Goal: Information Seeking & Learning: Learn about a topic

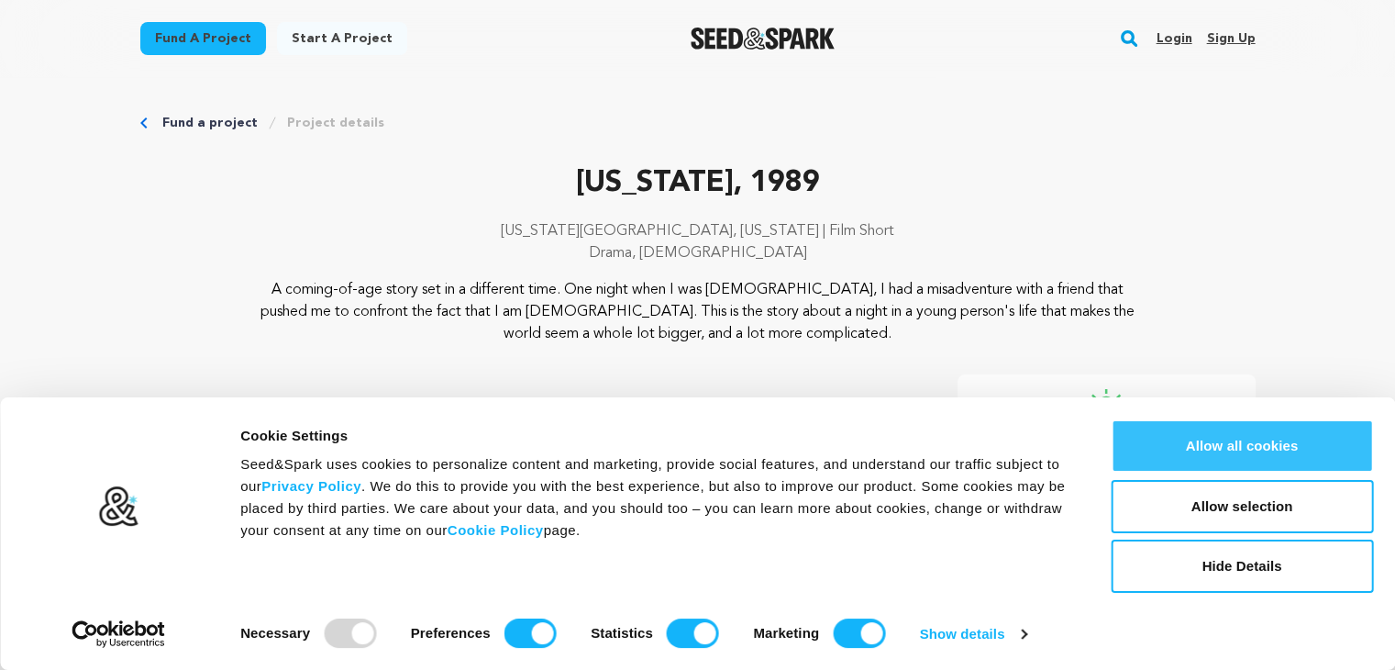
click at [1230, 434] on button "Allow all cookies" at bounding box center [1242, 445] width 262 height 53
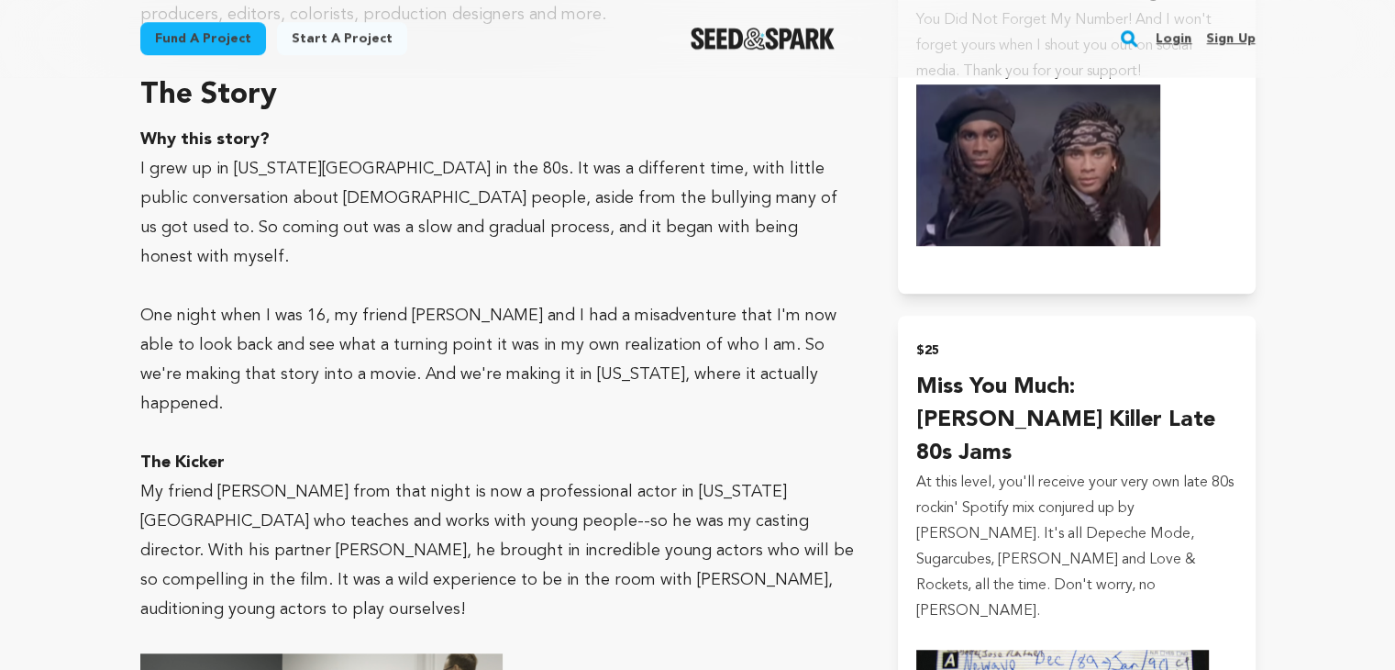
scroll to position [901, 0]
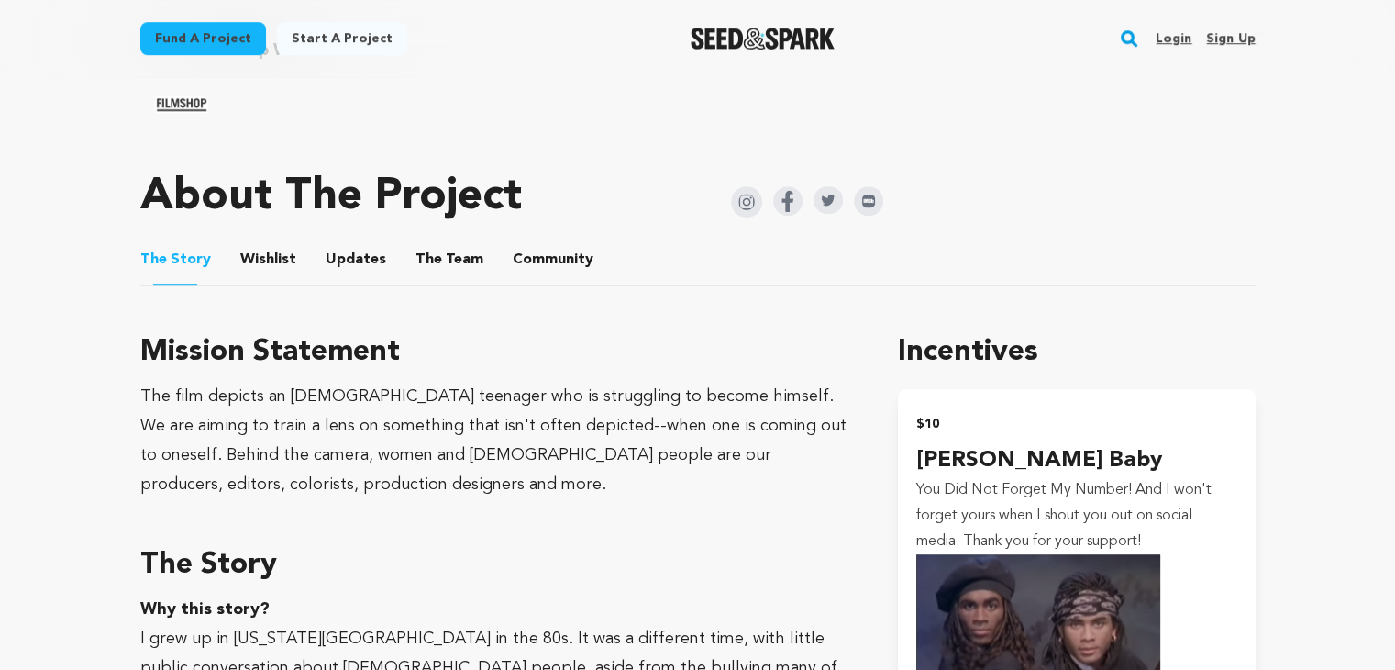
click at [267, 254] on button "Wishlist" at bounding box center [268, 263] width 44 height 44
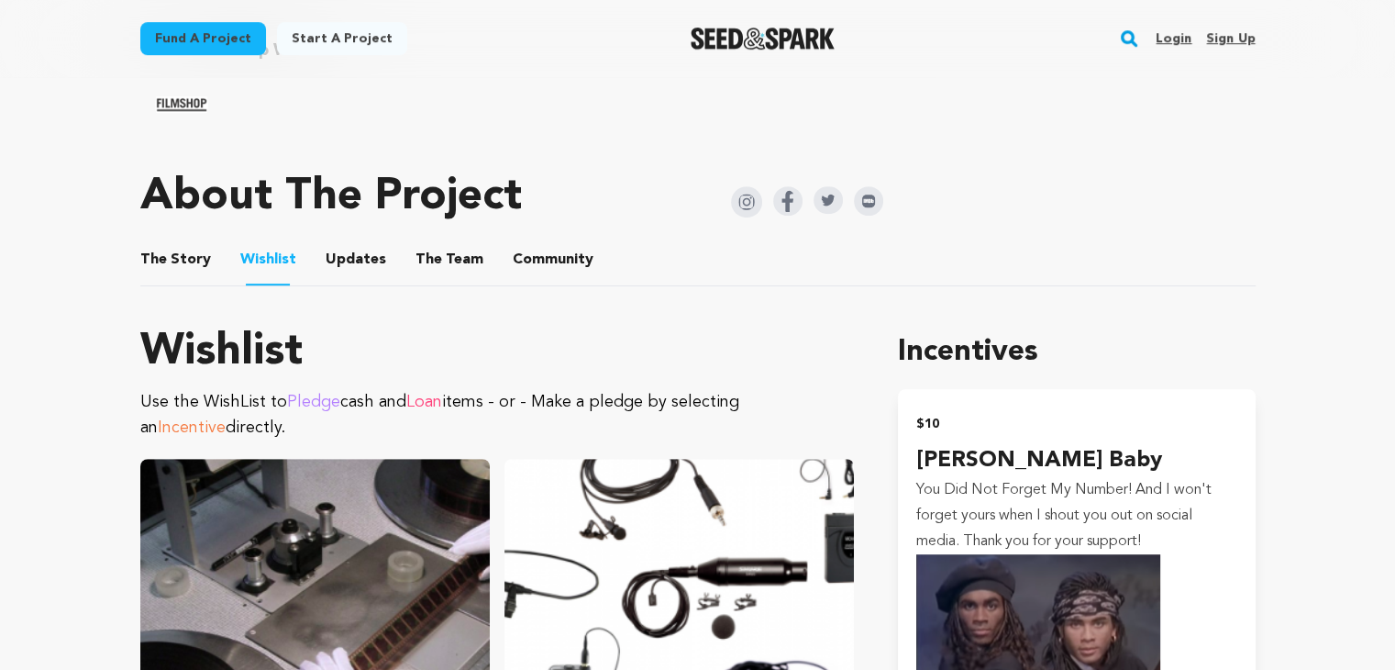
click at [356, 258] on button "Updates" at bounding box center [356, 263] width 44 height 44
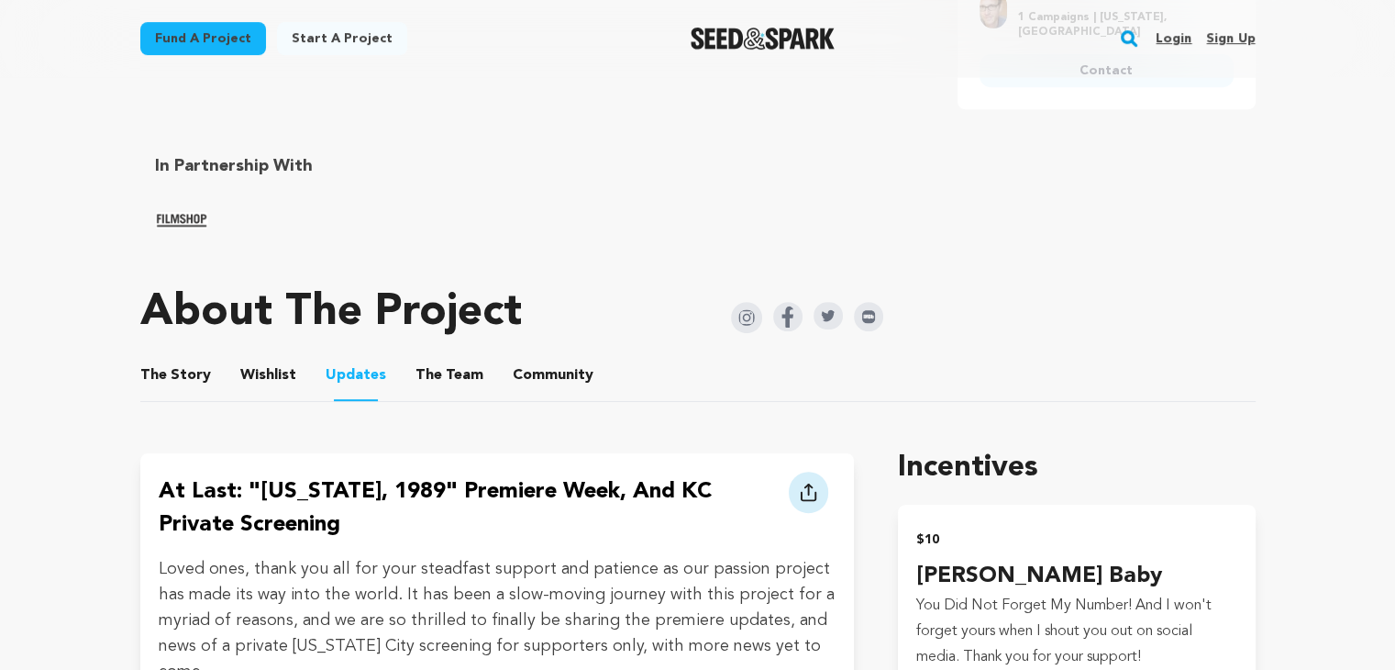
scroll to position [781, 0]
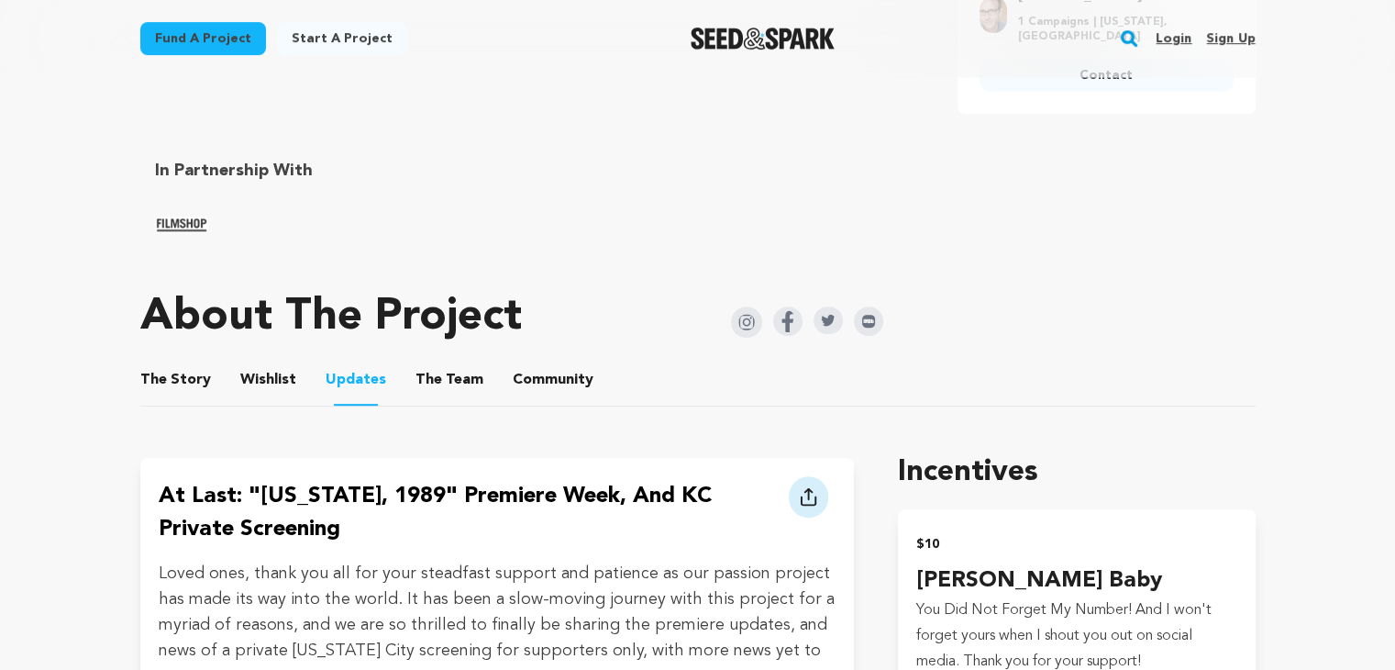
click at [440, 371] on button "The Team" at bounding box center [449, 383] width 44 height 44
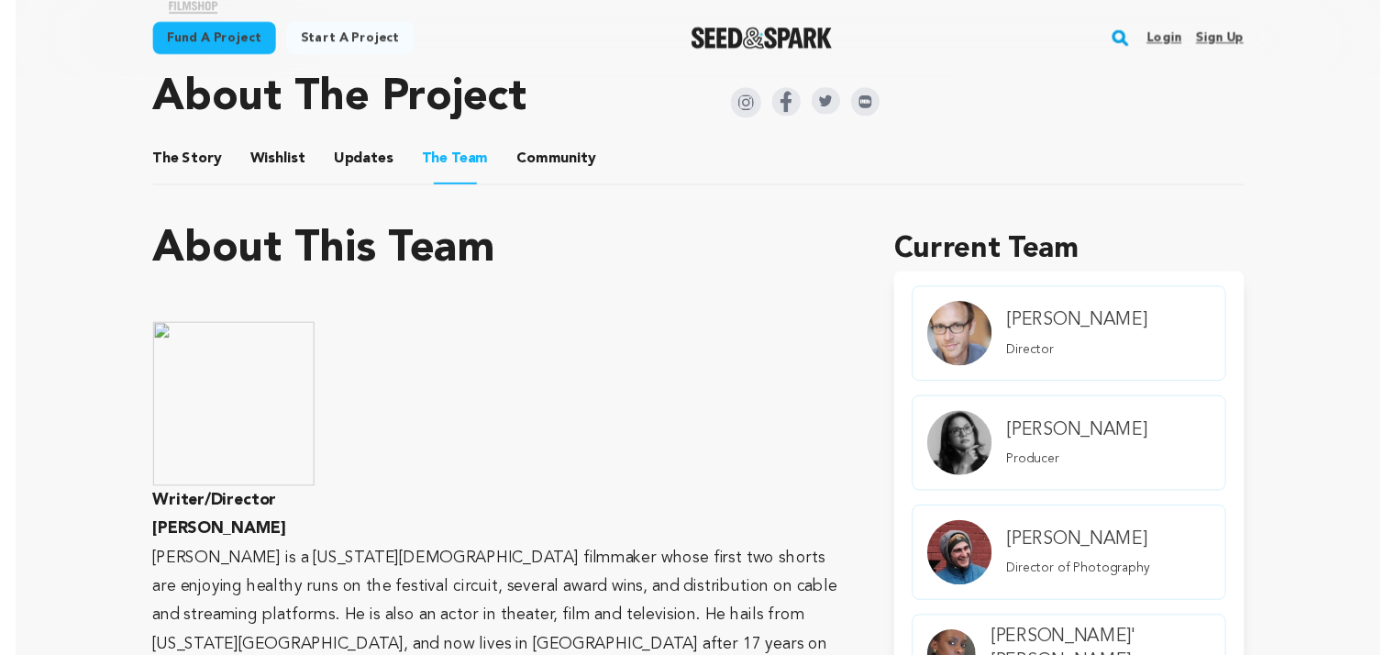
scroll to position [991, 0]
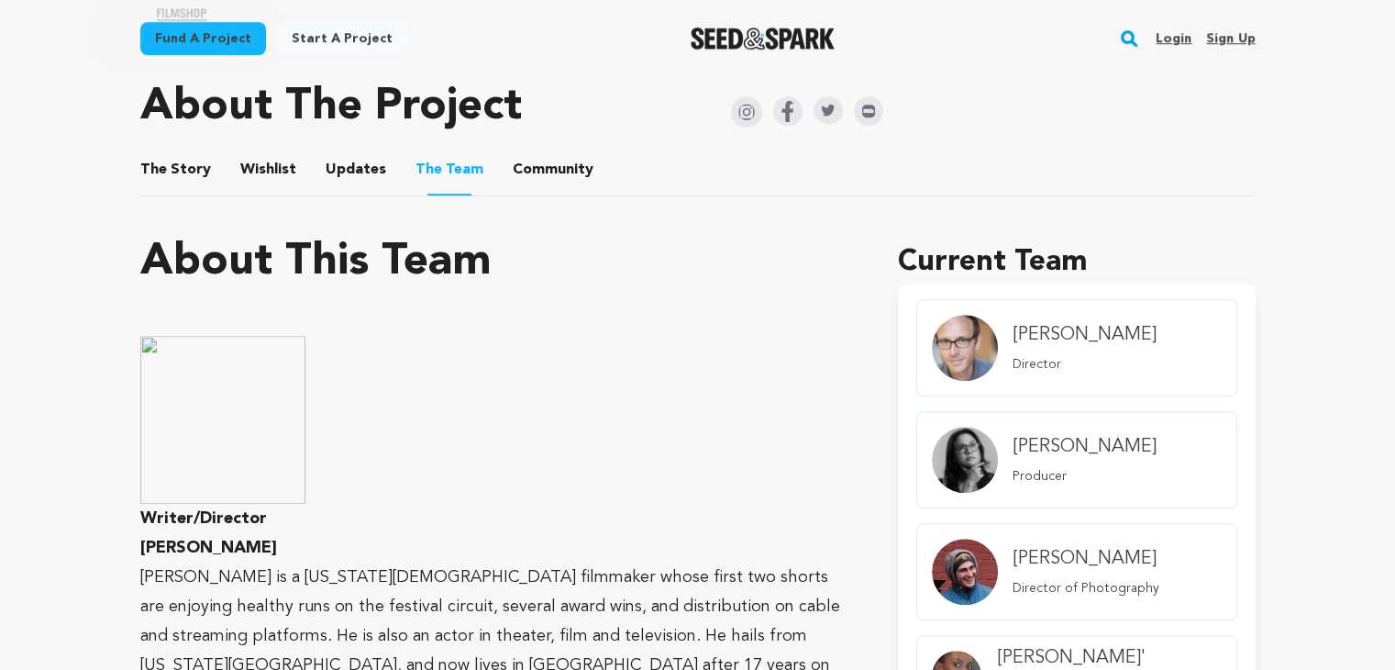
click at [516, 186] on li "Community Community" at bounding box center [553, 169] width 81 height 51
click at [549, 172] on button "Community" at bounding box center [553, 173] width 44 height 44
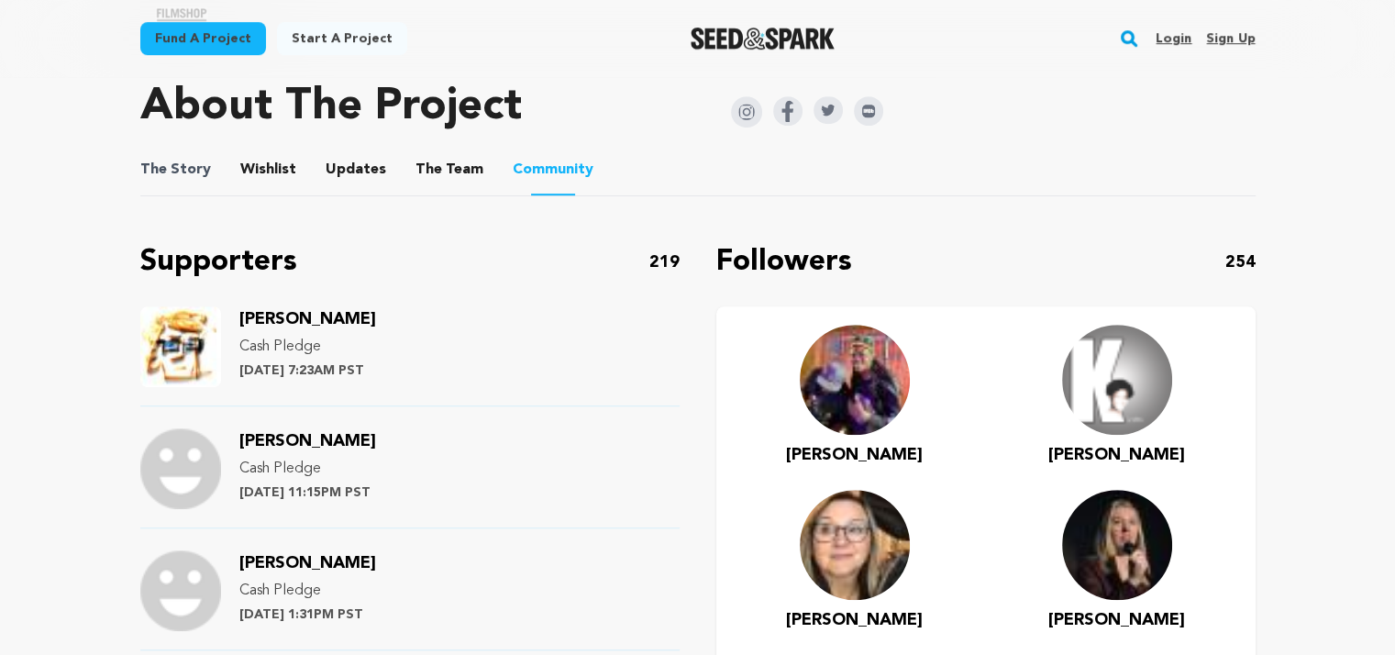
click at [198, 162] on span "The Story" at bounding box center [175, 170] width 71 height 22
